Goal: Information Seeking & Learning: Learn about a topic

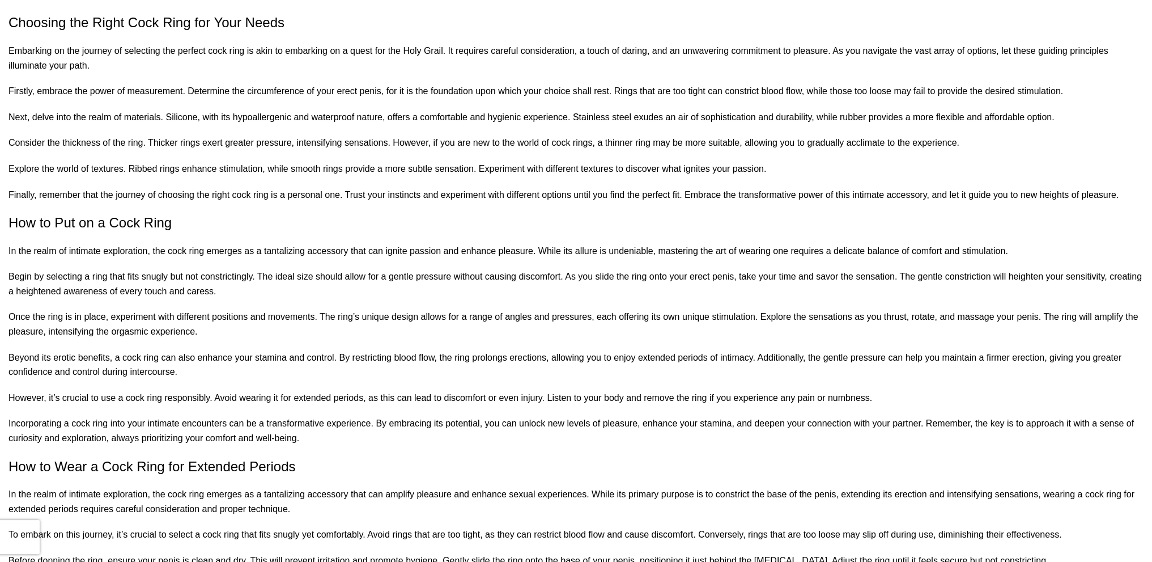
scroll to position [283, 0]
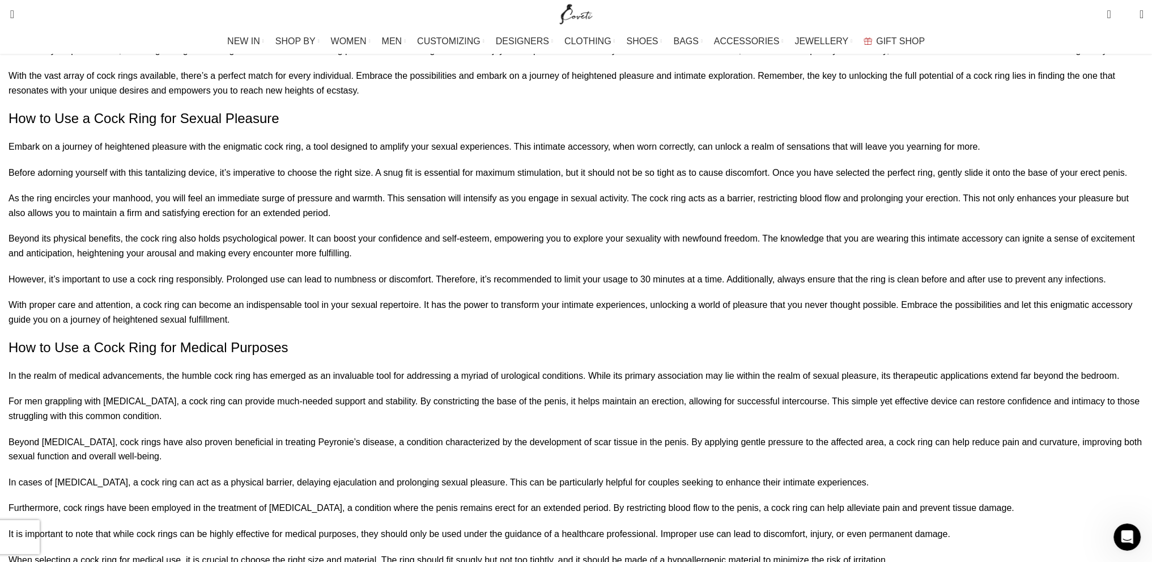
scroll to position [1984, 0]
